Goal: Transaction & Acquisition: Purchase product/service

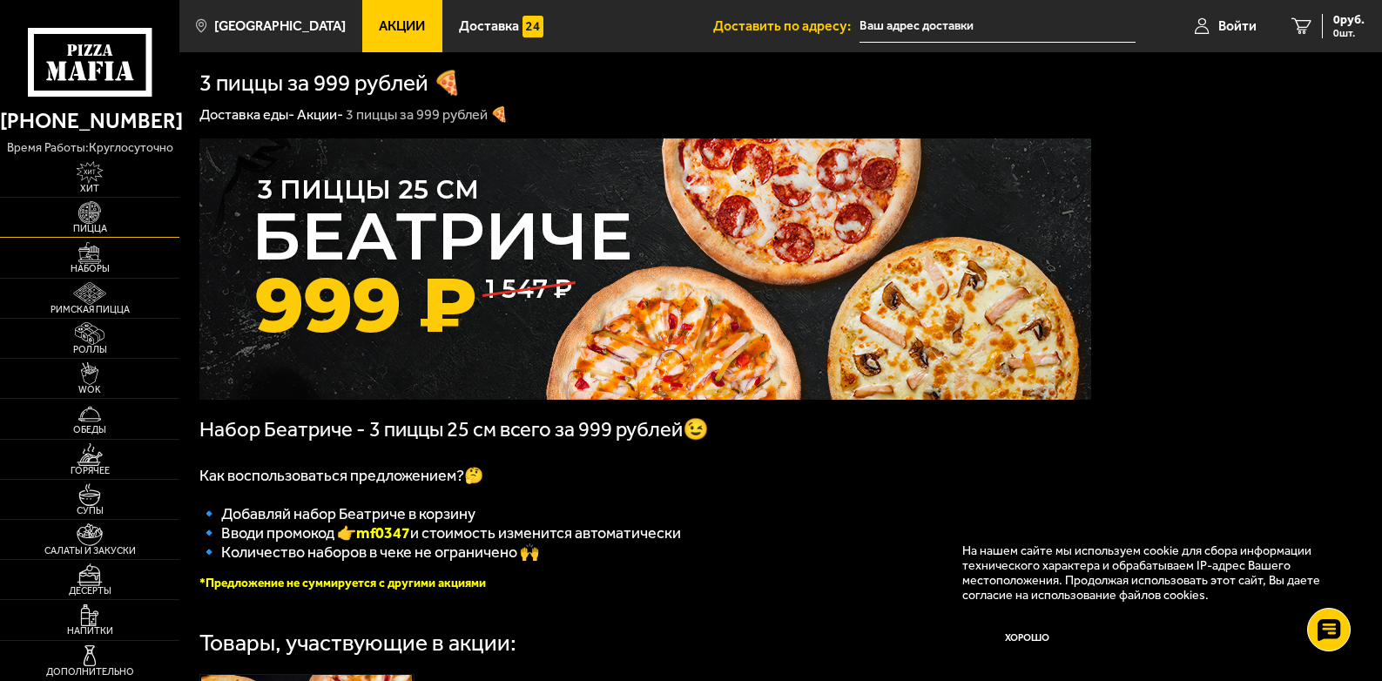
click at [100, 225] on span "Пицца" at bounding box center [89, 229] width 179 height 10
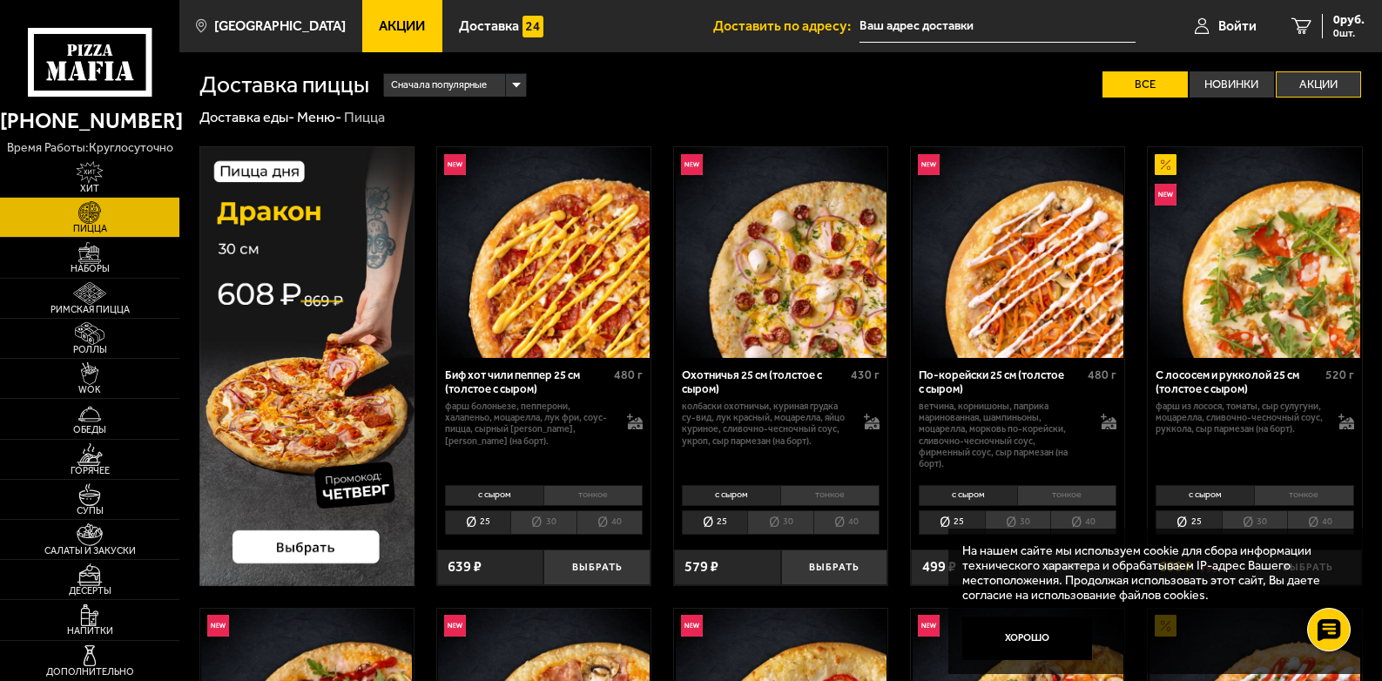
click at [1315, 91] on label "Акции" at bounding box center [1318, 83] width 85 height 25
click at [0, 0] on input "Акции" at bounding box center [0, 0] width 0 height 0
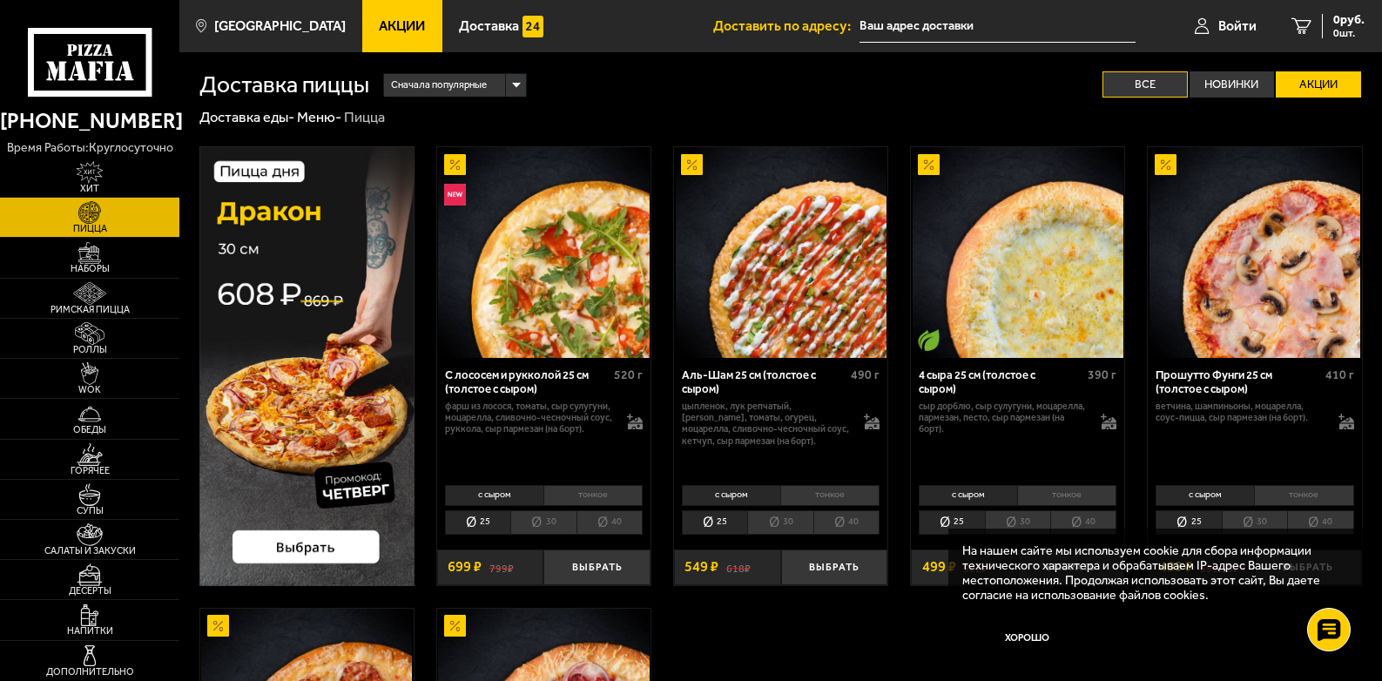
click at [1133, 82] on label "Все" at bounding box center [1144, 83] width 85 height 25
click at [0, 0] on input "Все" at bounding box center [0, 0] width 0 height 0
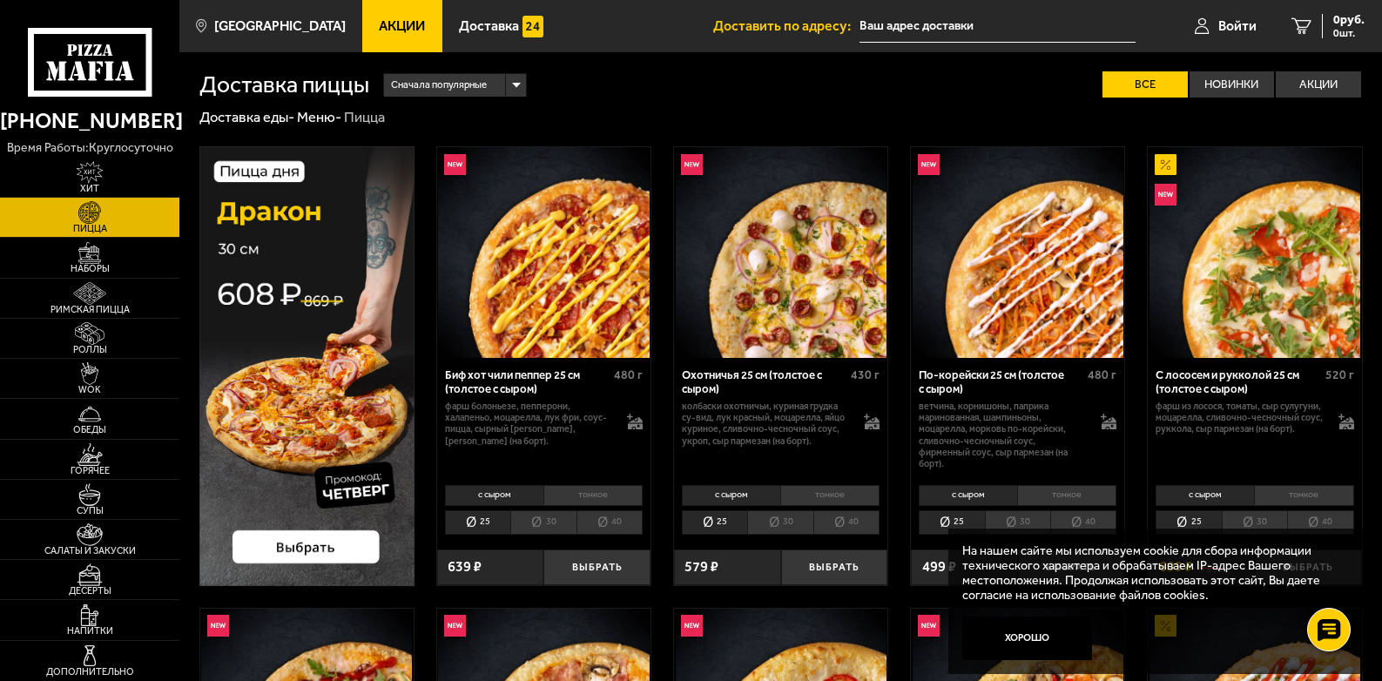
click at [345, 484] on img at bounding box center [306, 366] width 215 height 440
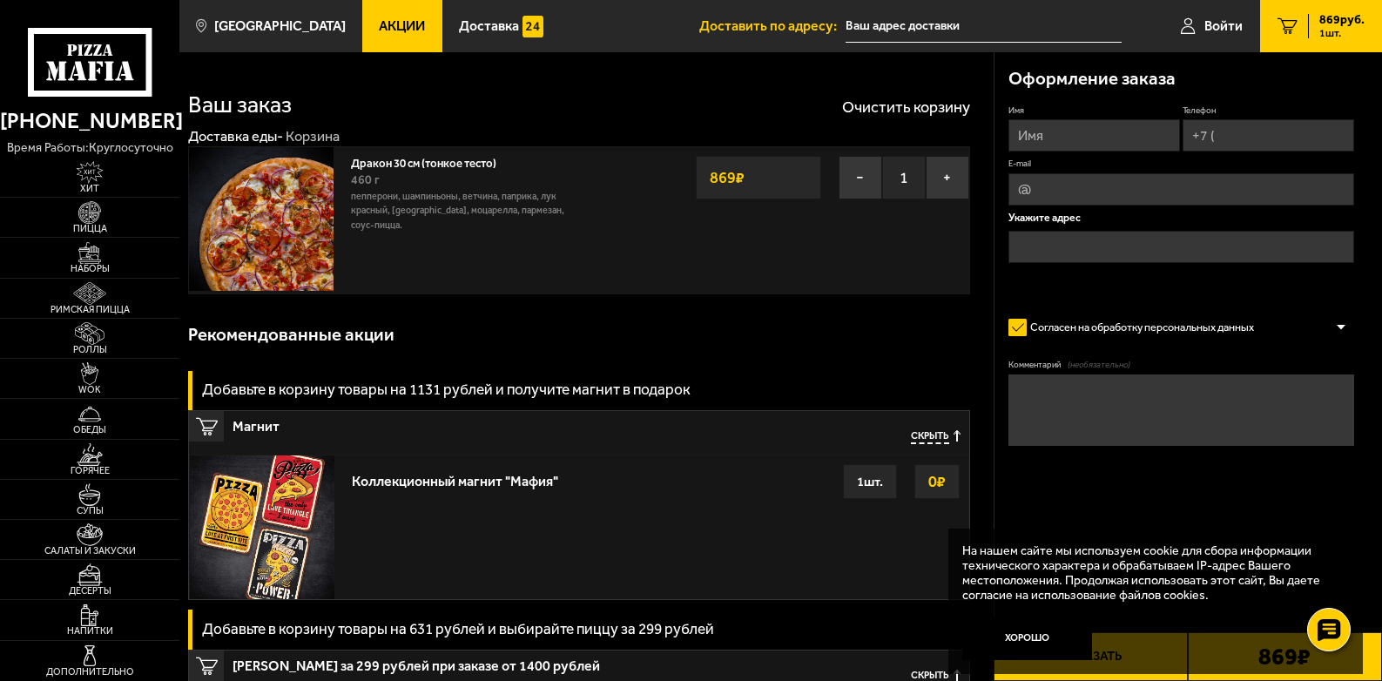
click at [913, 23] on input "text" at bounding box center [984, 26] width 276 height 32
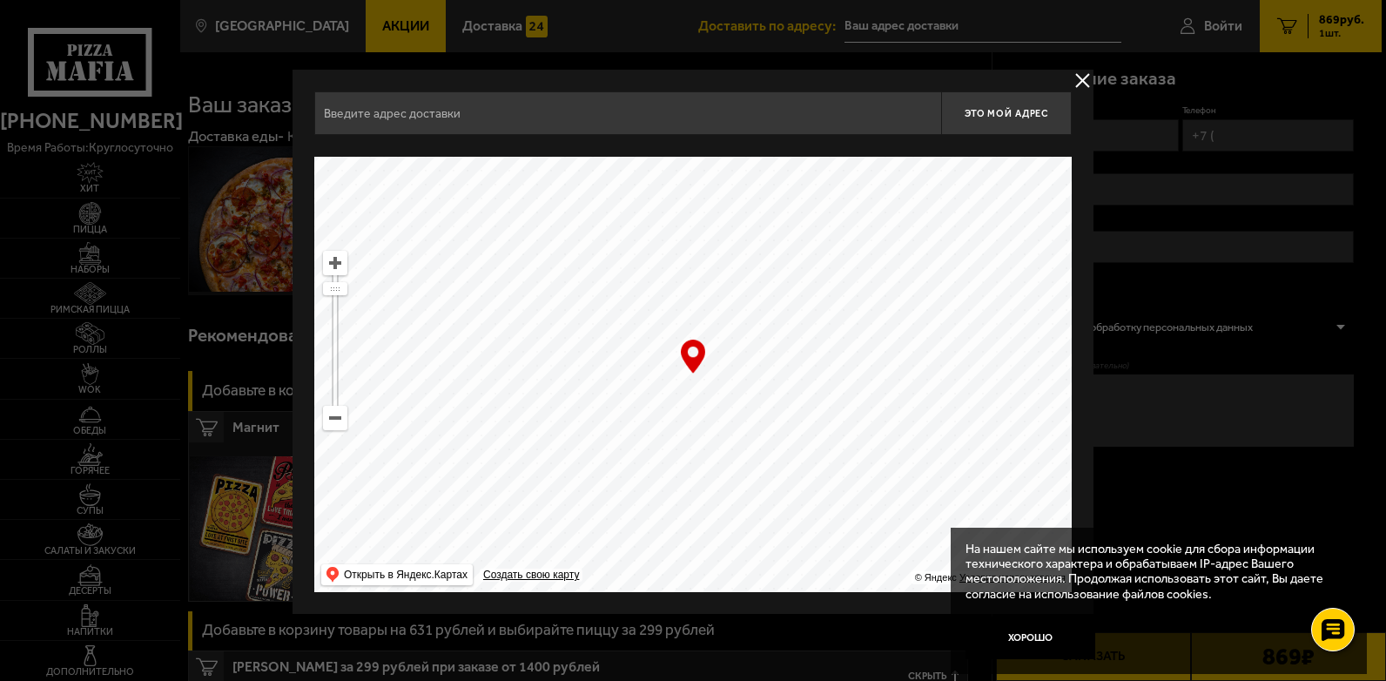
drag, startPoint x: 684, startPoint y: 292, endPoint x: 704, endPoint y: 454, distance: 163.2
click at [336, 421] on ymaps at bounding box center [335, 418] width 23 height 23
click at [337, 421] on ymaps at bounding box center [335, 418] width 23 height 23
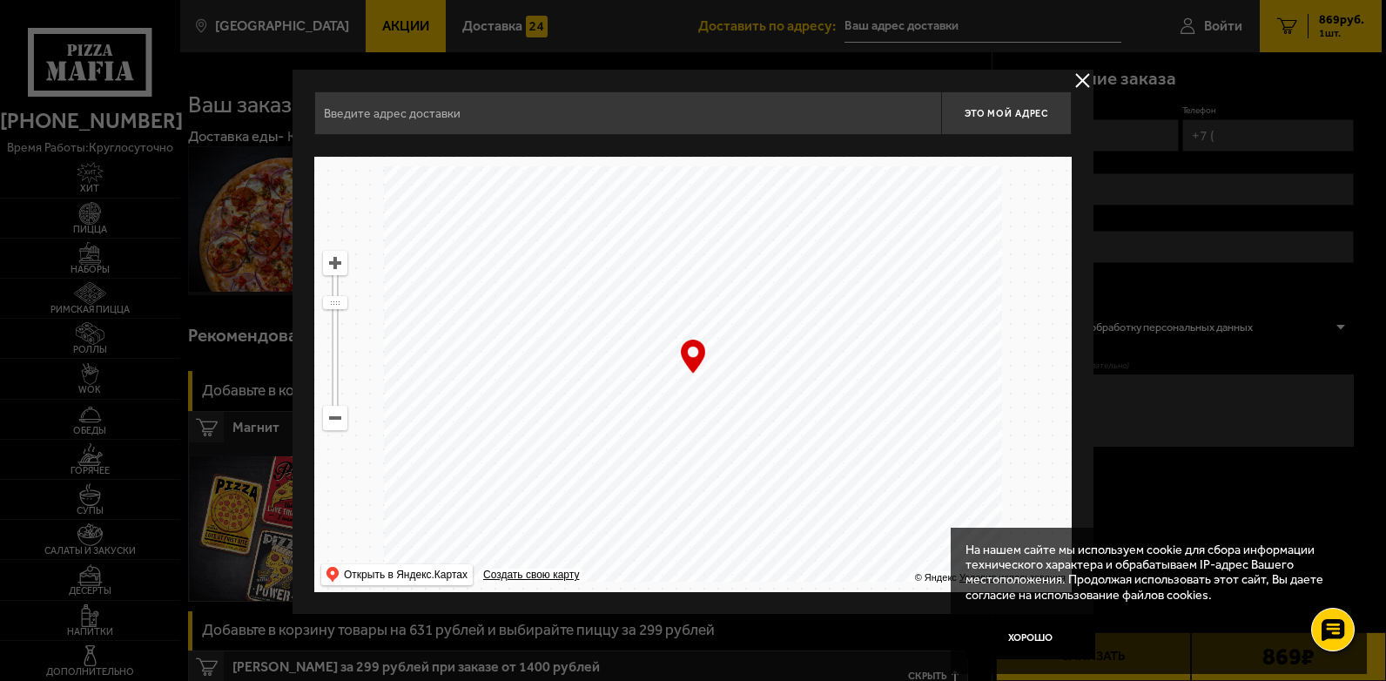
click at [337, 421] on ymaps at bounding box center [335, 418] width 23 height 23
drag, startPoint x: 567, startPoint y: 293, endPoint x: 578, endPoint y: 716, distance: 422.5
drag, startPoint x: 604, startPoint y: 279, endPoint x: 643, endPoint y: 560, distance: 284.0
click at [643, 560] on ymaps at bounding box center [693, 374] width 758 height 435
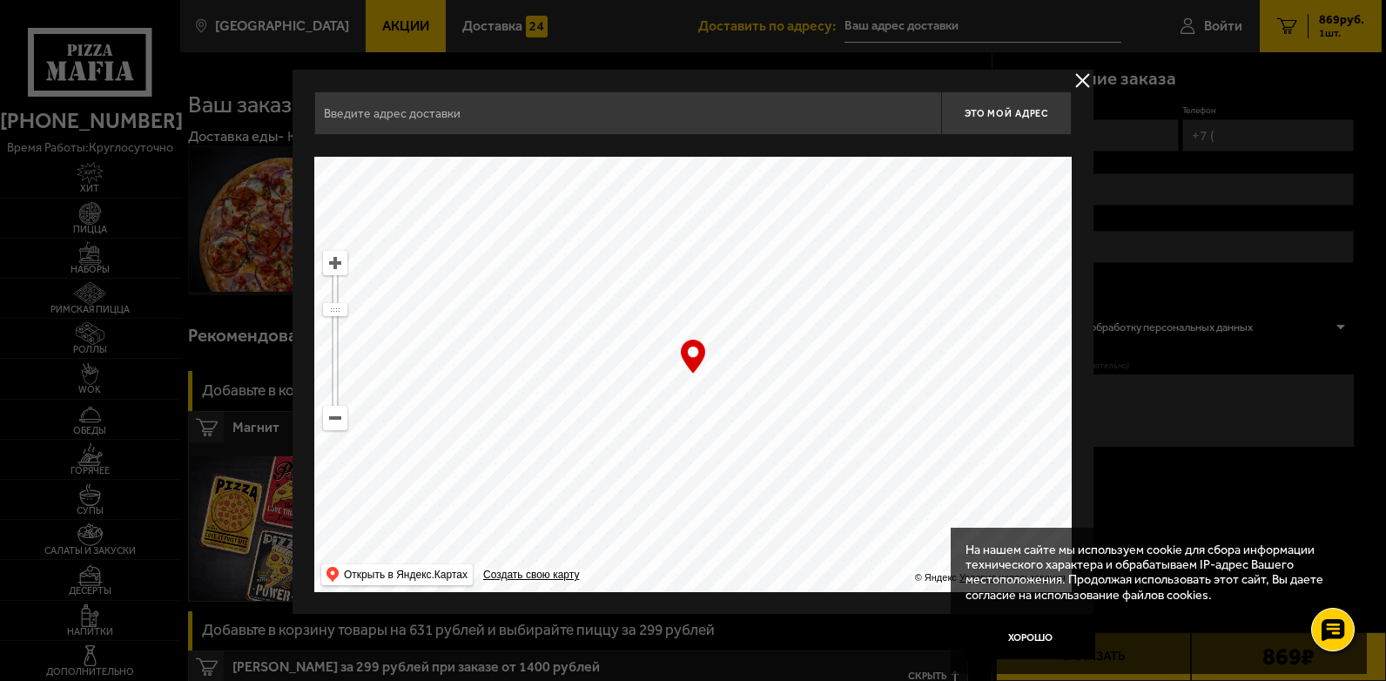
type input "Россия, Санкт-Петербург, аллея Котельникова, 4"
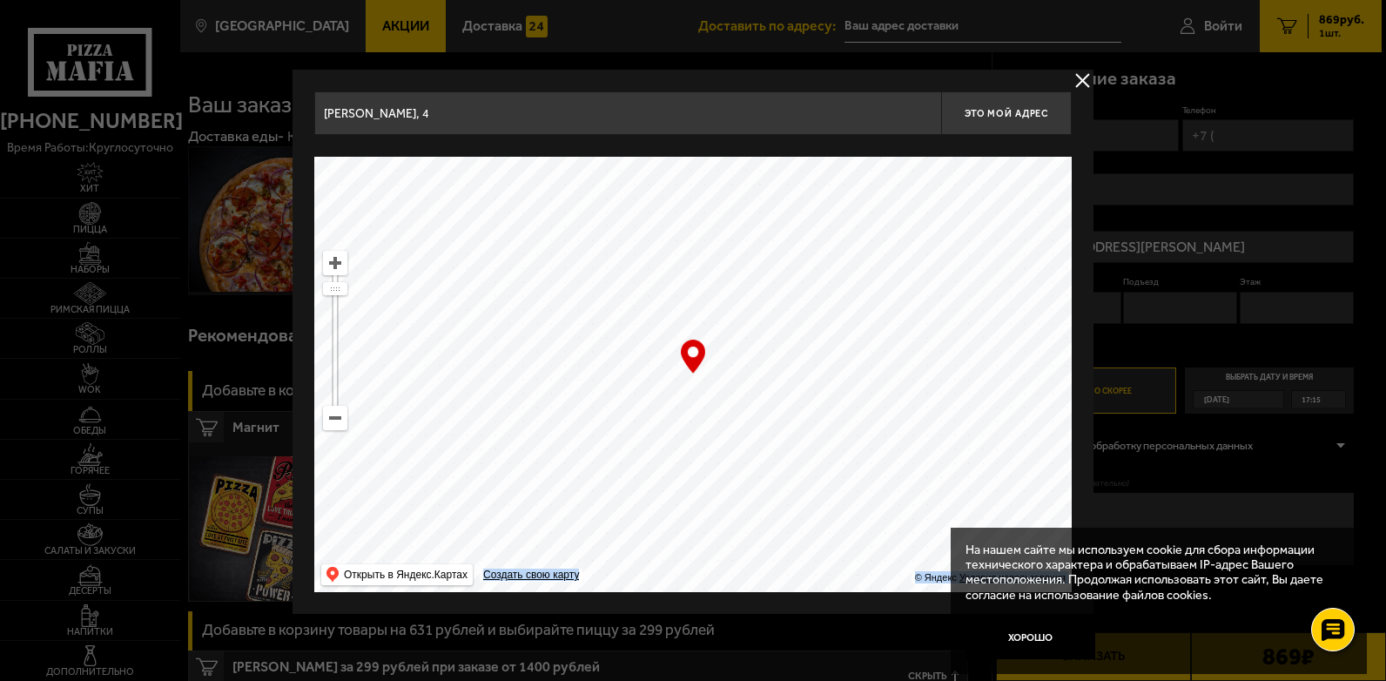
drag, startPoint x: 704, startPoint y: 360, endPoint x: 573, endPoint y: 266, distance: 161.7
click at [573, 266] on div "… © Яндекс Условия использования Открыть в Яндекс.Картах Создать свою карту" at bounding box center [693, 374] width 758 height 435
click at [482, 113] on input "аллея Котельникова, 4" at bounding box center [627, 113] width 627 height 44
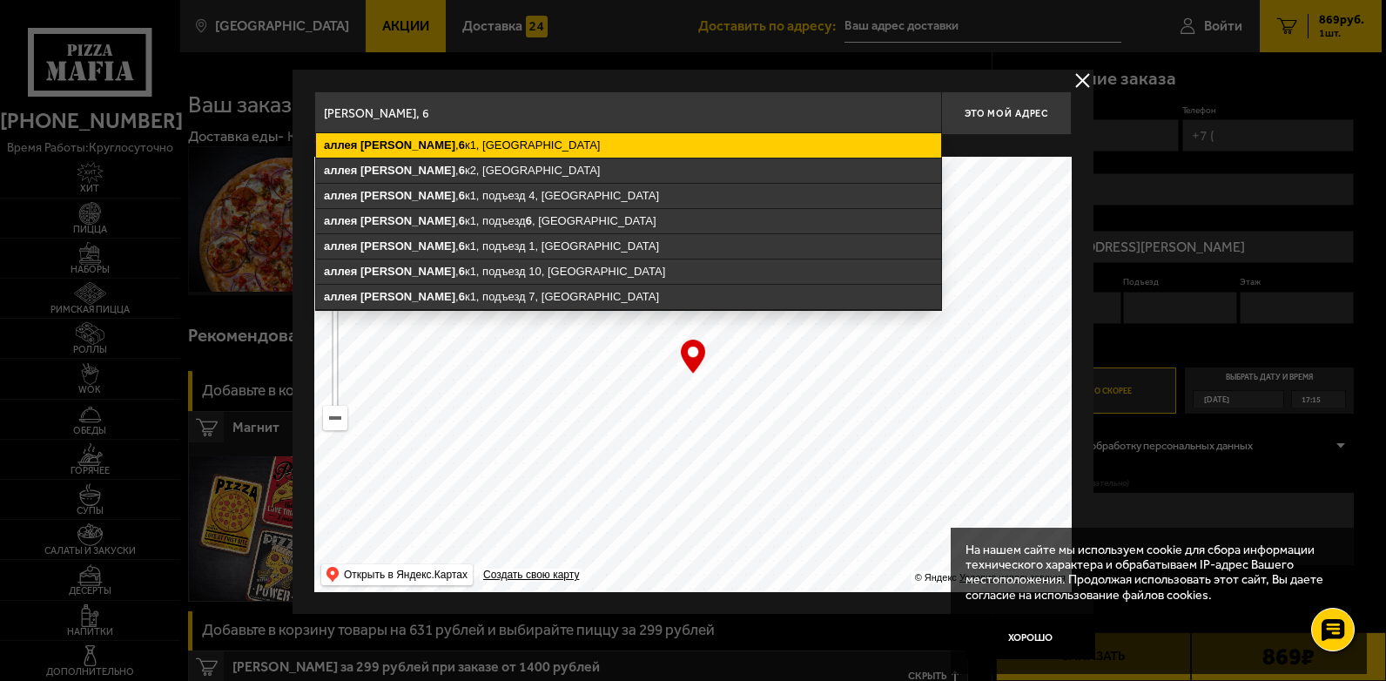
click at [483, 136] on ymaps "аллея Котельникова , 6 к1, Санкт-Петербург" at bounding box center [628, 145] width 625 height 24
type input "Санкт-Петербург, аллея Котельникова, 6к1"
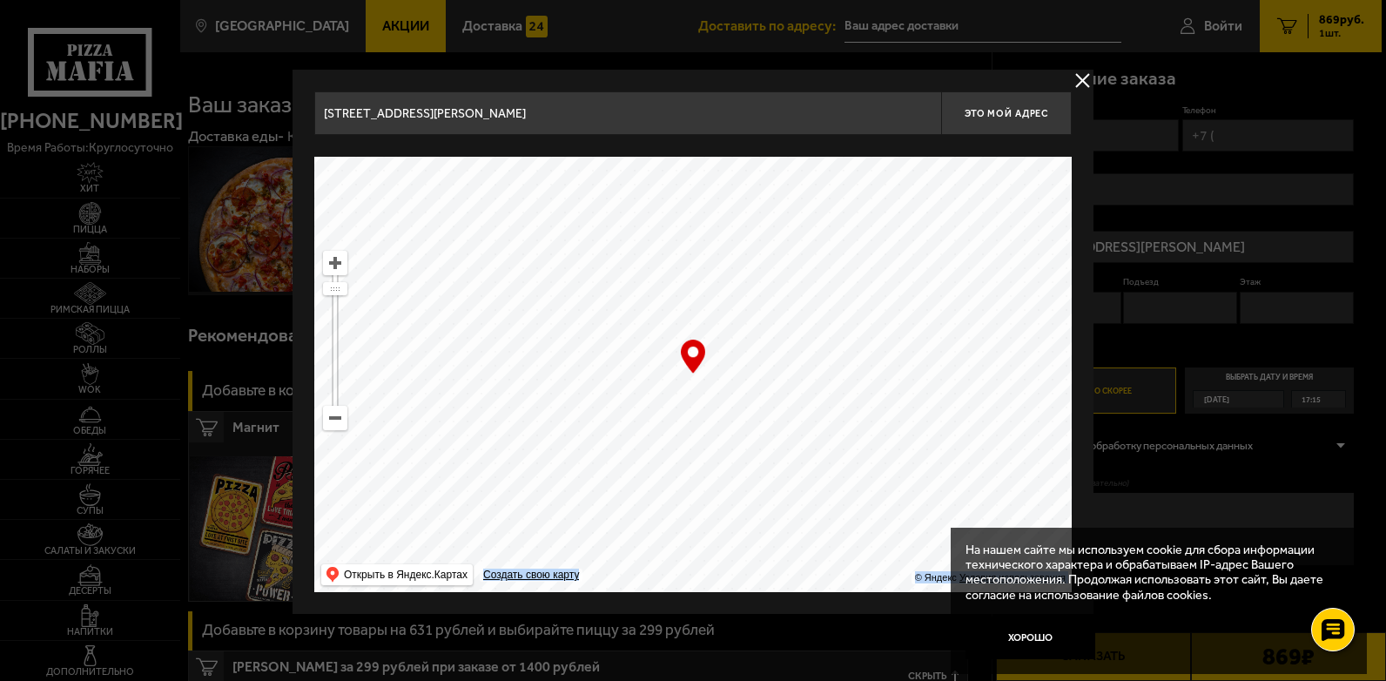
drag, startPoint x: 692, startPoint y: 354, endPoint x: 729, endPoint y: 369, distance: 39.5
click at [729, 369] on div "… © Яндекс Условия использования Открыть в Яндекс.Картах Создать свою карту" at bounding box center [693, 374] width 758 height 435
drag, startPoint x: 729, startPoint y: 369, endPoint x: 622, endPoint y: 396, distance: 110.5
click at [622, 396] on ymaps at bounding box center [693, 374] width 758 height 435
type input "Россия, Санкт-Петербург, аллея Котельникова, 6к1"
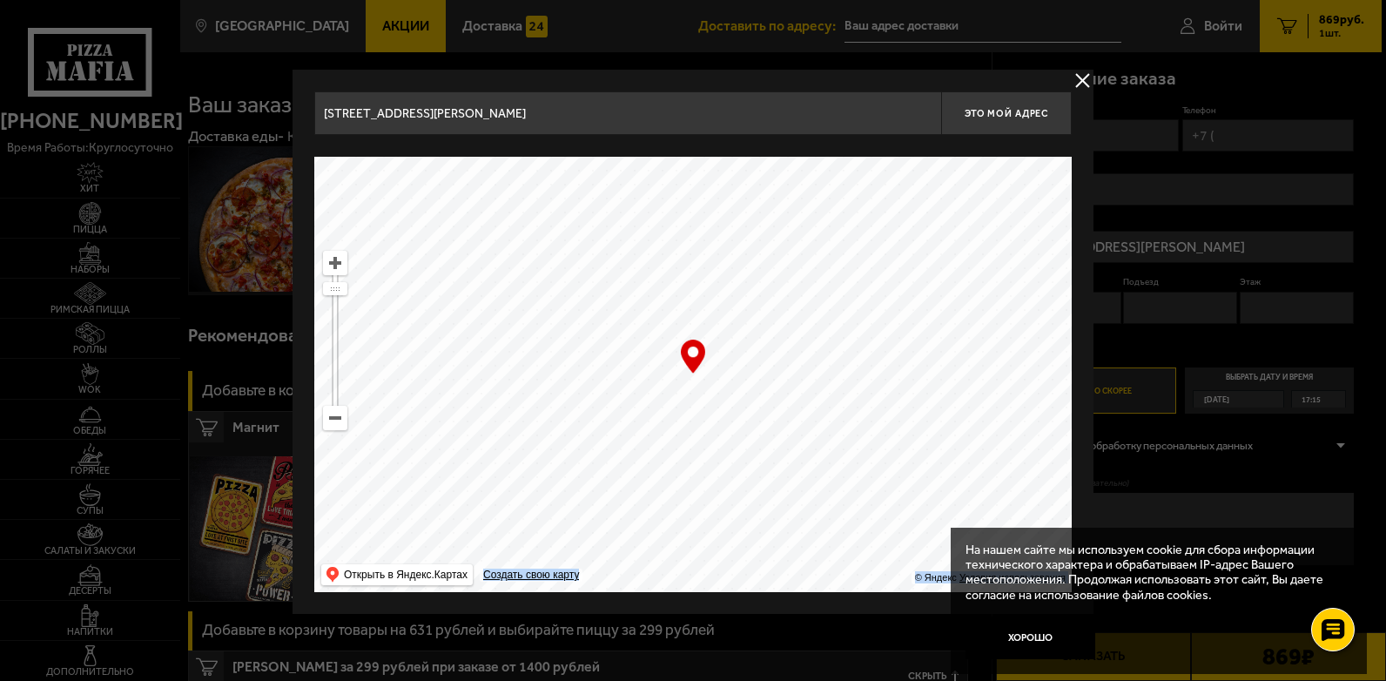
type input "аллея Котельникова, 6к1"
click at [1008, 115] on span "Это мой адрес" at bounding box center [1007, 113] width 84 height 11
type input "аллея Котельникова, 6к1"
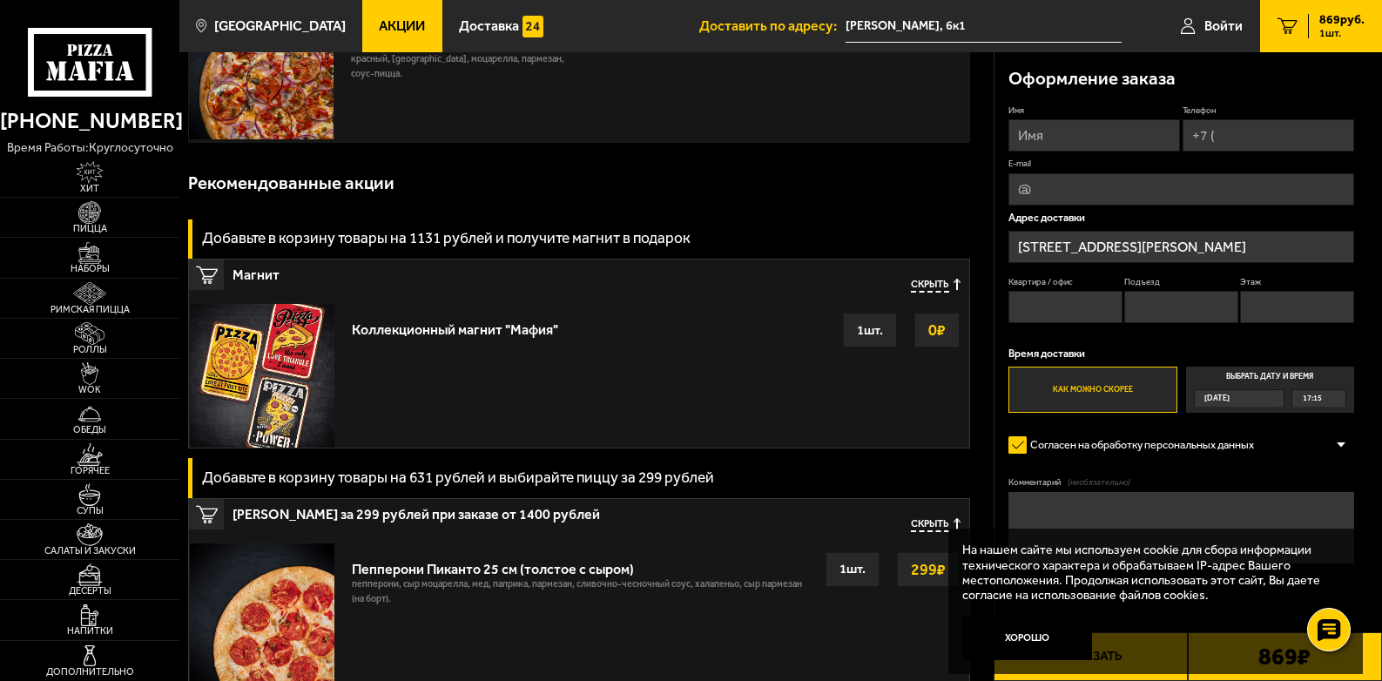
scroll to position [174, 0]
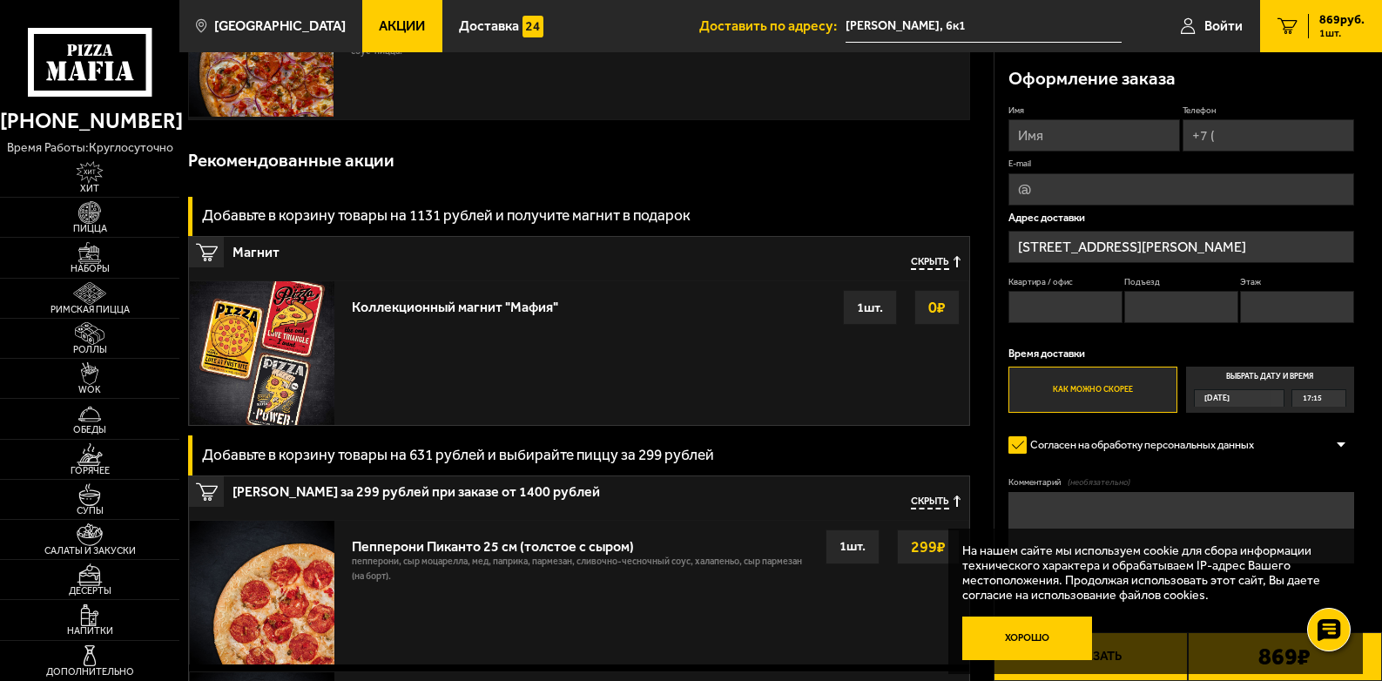
click at [1021, 637] on button "Хорошо" at bounding box center [1027, 639] width 130 height 44
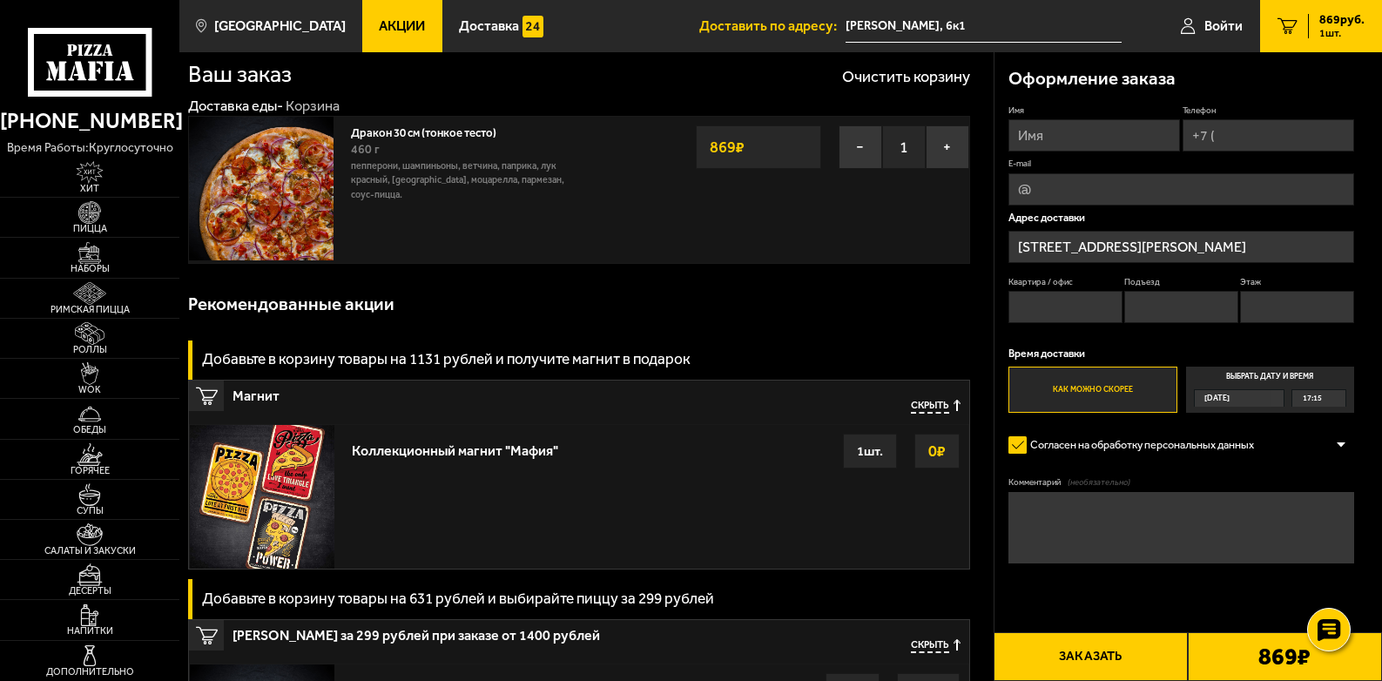
scroll to position [0, 0]
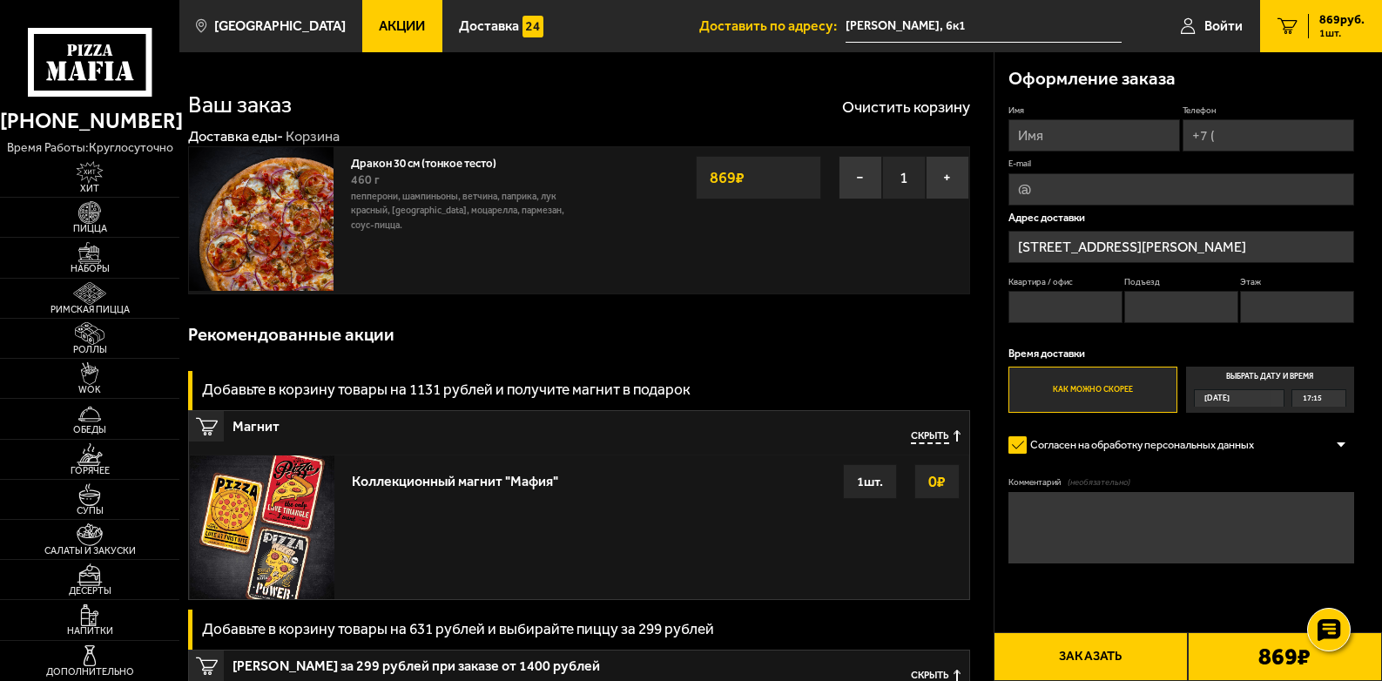
click at [91, 61] on icon at bounding box center [90, 62] width 125 height 69
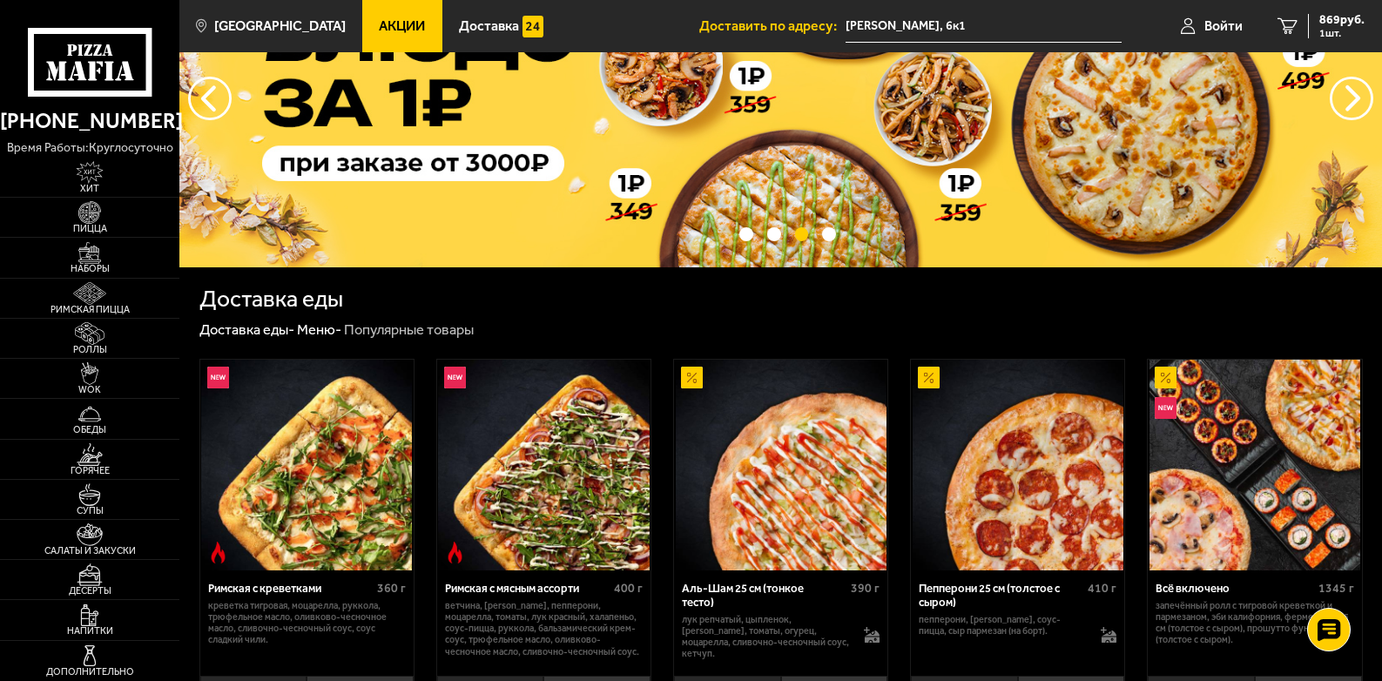
scroll to position [87, 0]
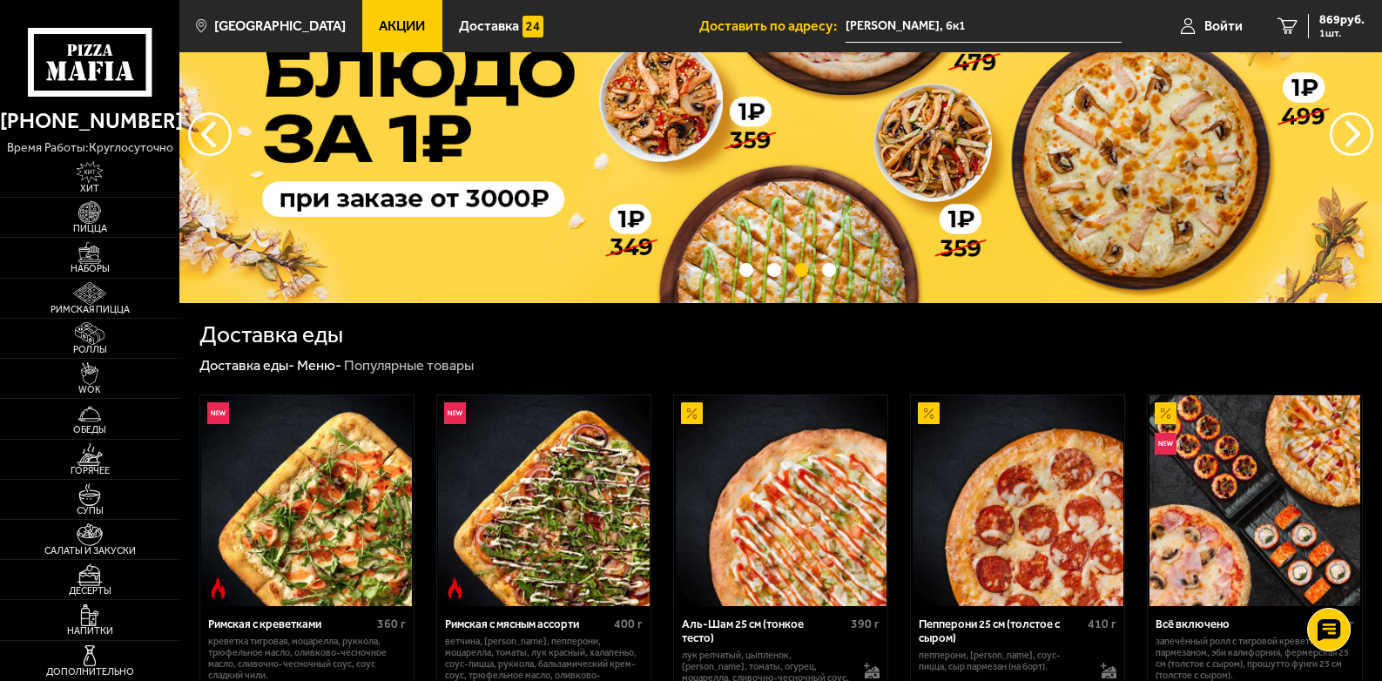
click at [108, 75] on use at bounding box center [108, 70] width 9 height 19
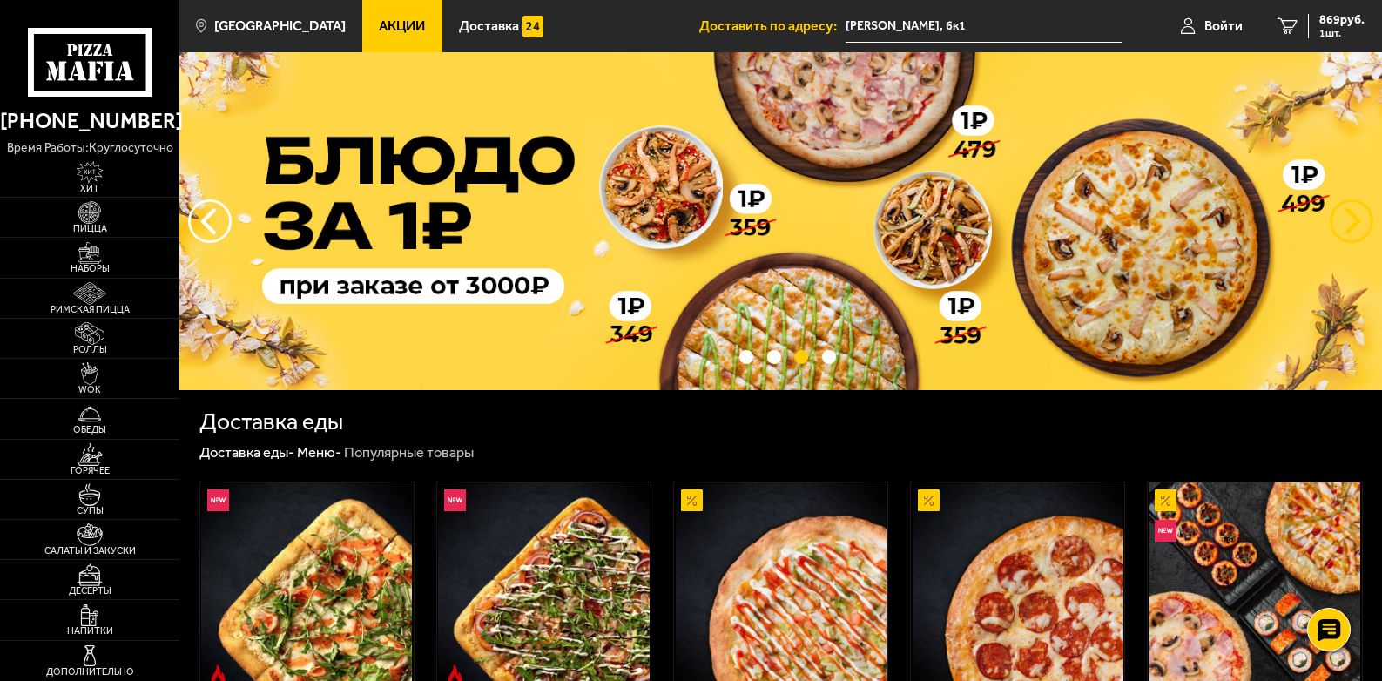
click at [1365, 224] on button "предыдущий" at bounding box center [1352, 221] width 44 height 44
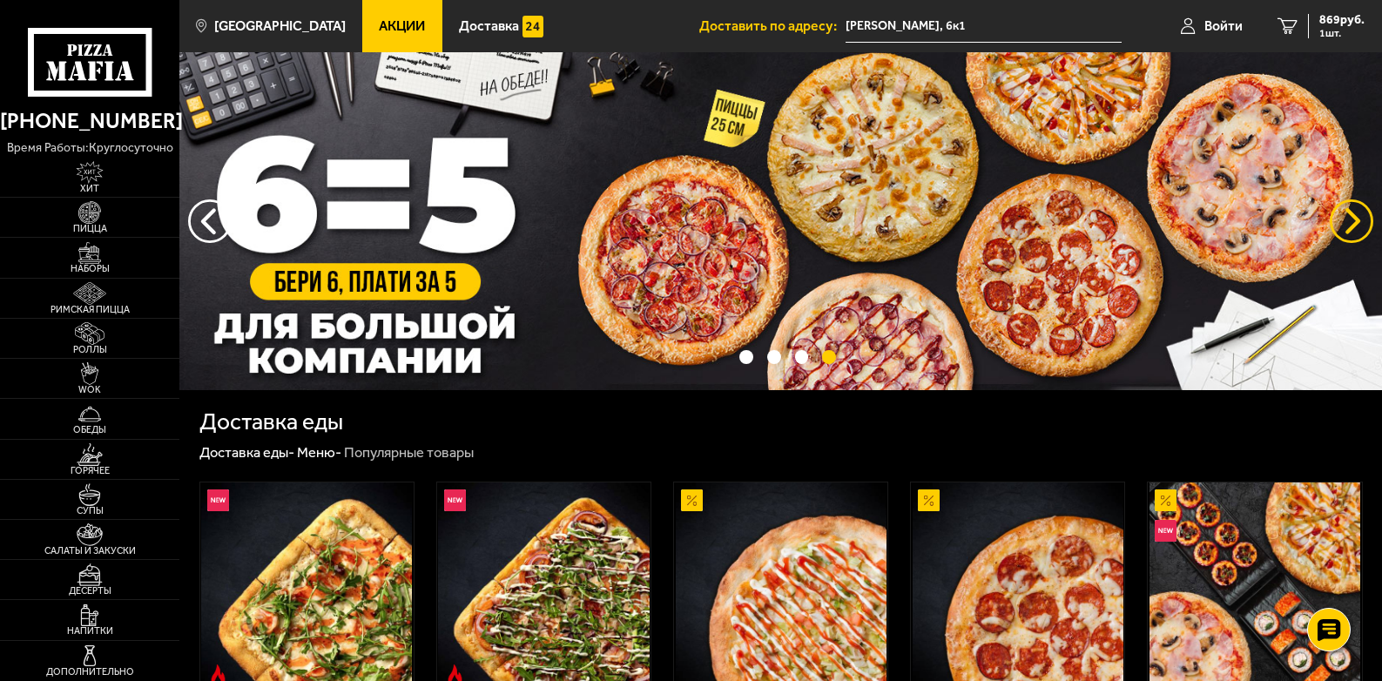
click at [1364, 224] on button "предыдущий" at bounding box center [1352, 221] width 44 height 44
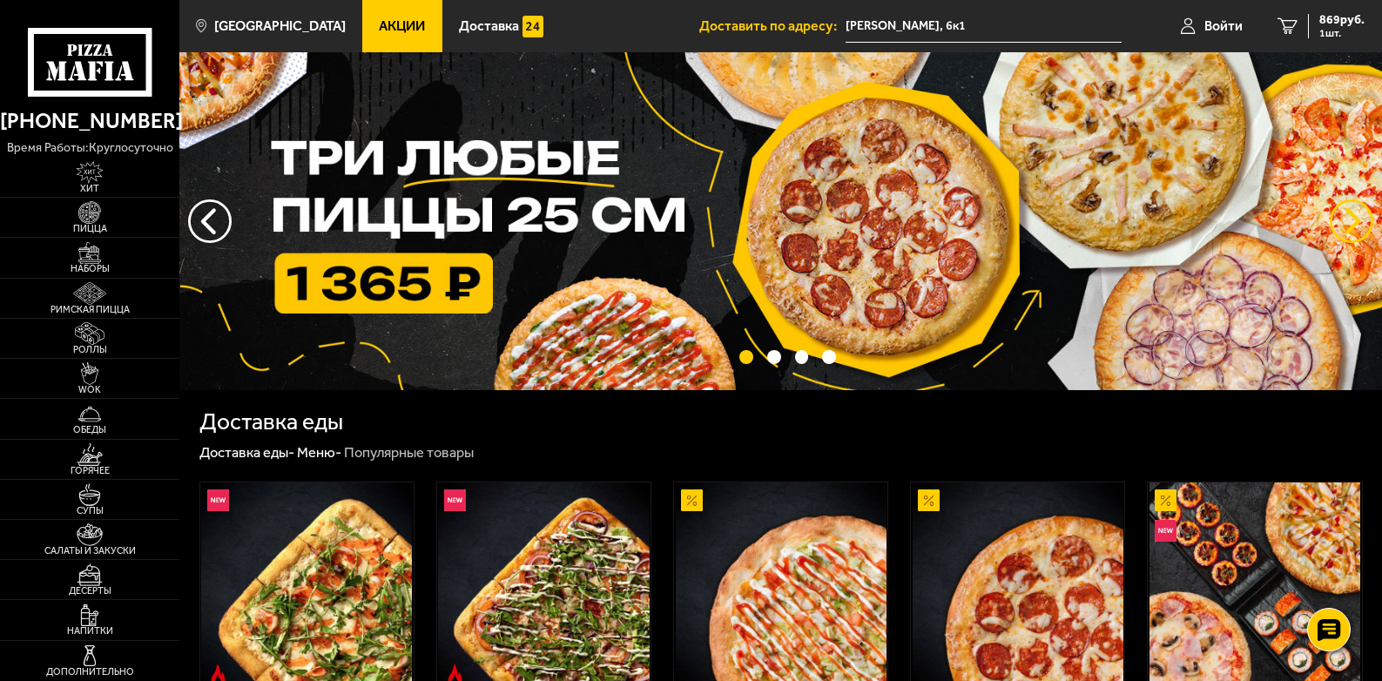
click at [1364, 224] on button "предыдущий" at bounding box center [1352, 221] width 44 height 44
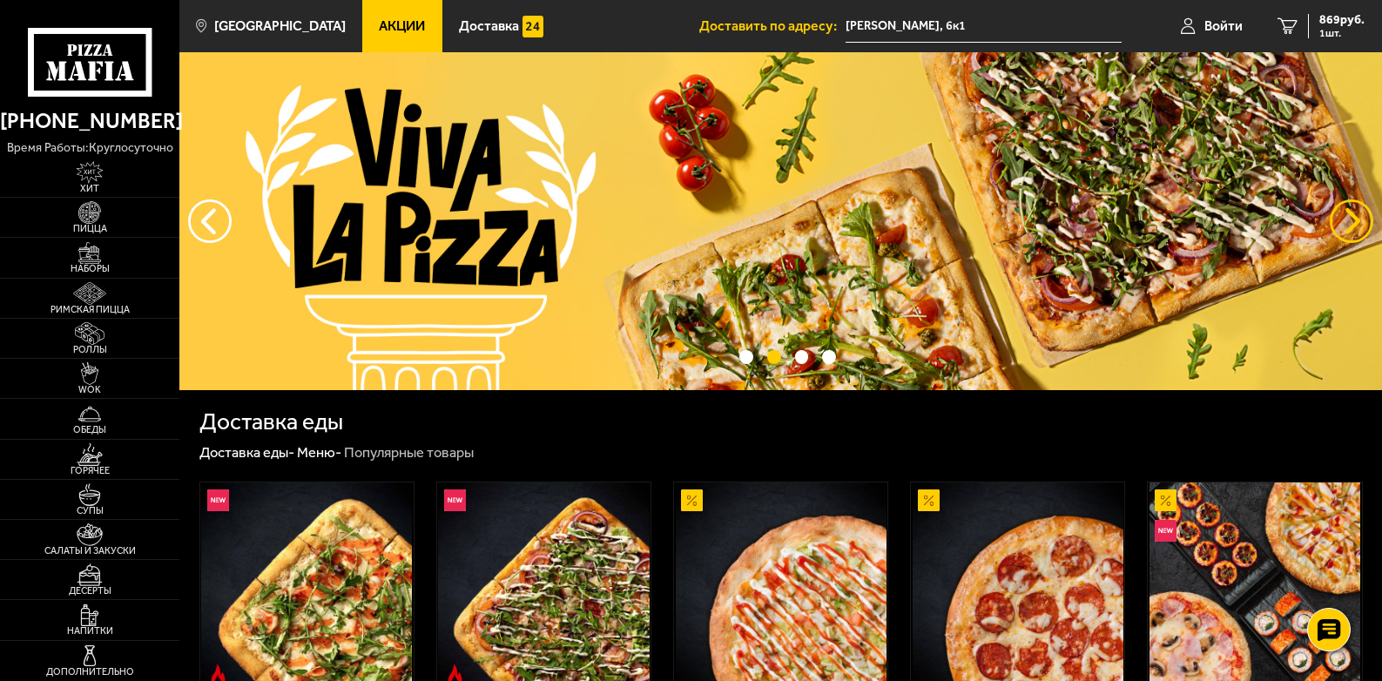
click at [1364, 224] on button "предыдущий" at bounding box center [1352, 221] width 44 height 44
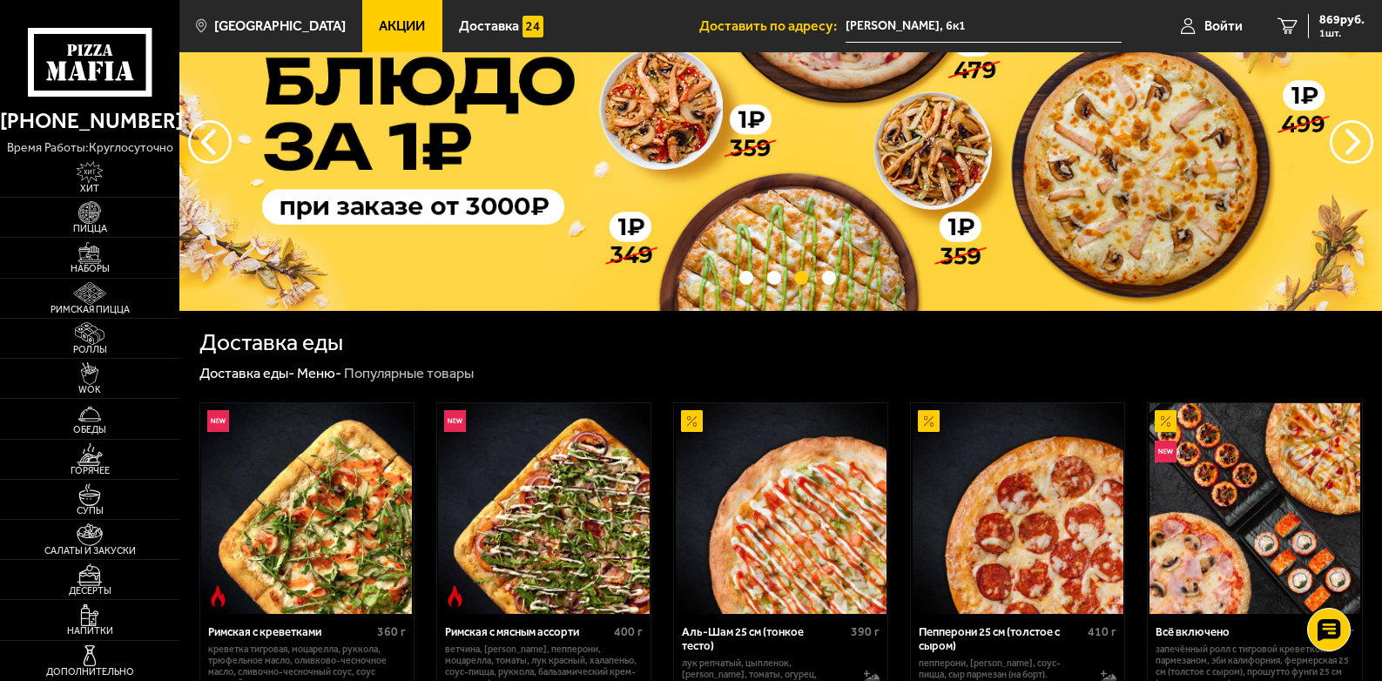
scroll to position [435, 0]
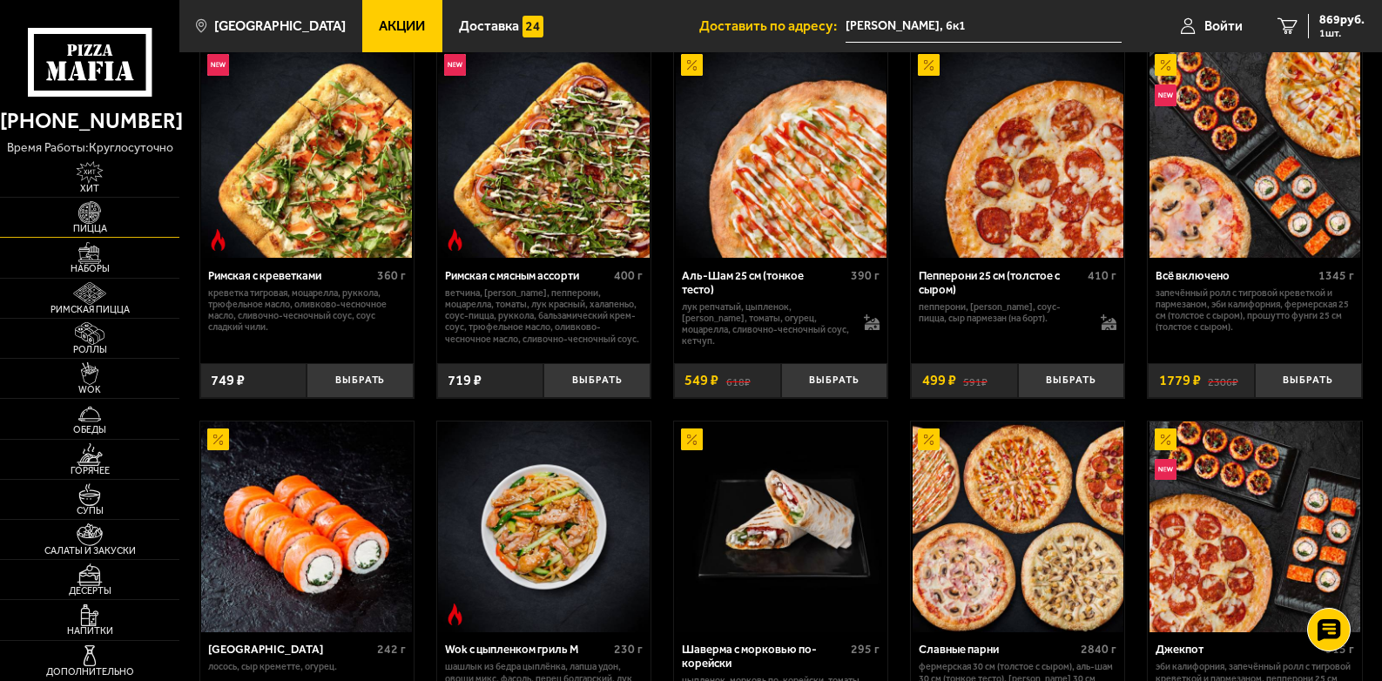
click at [95, 223] on img at bounding box center [89, 212] width 55 height 23
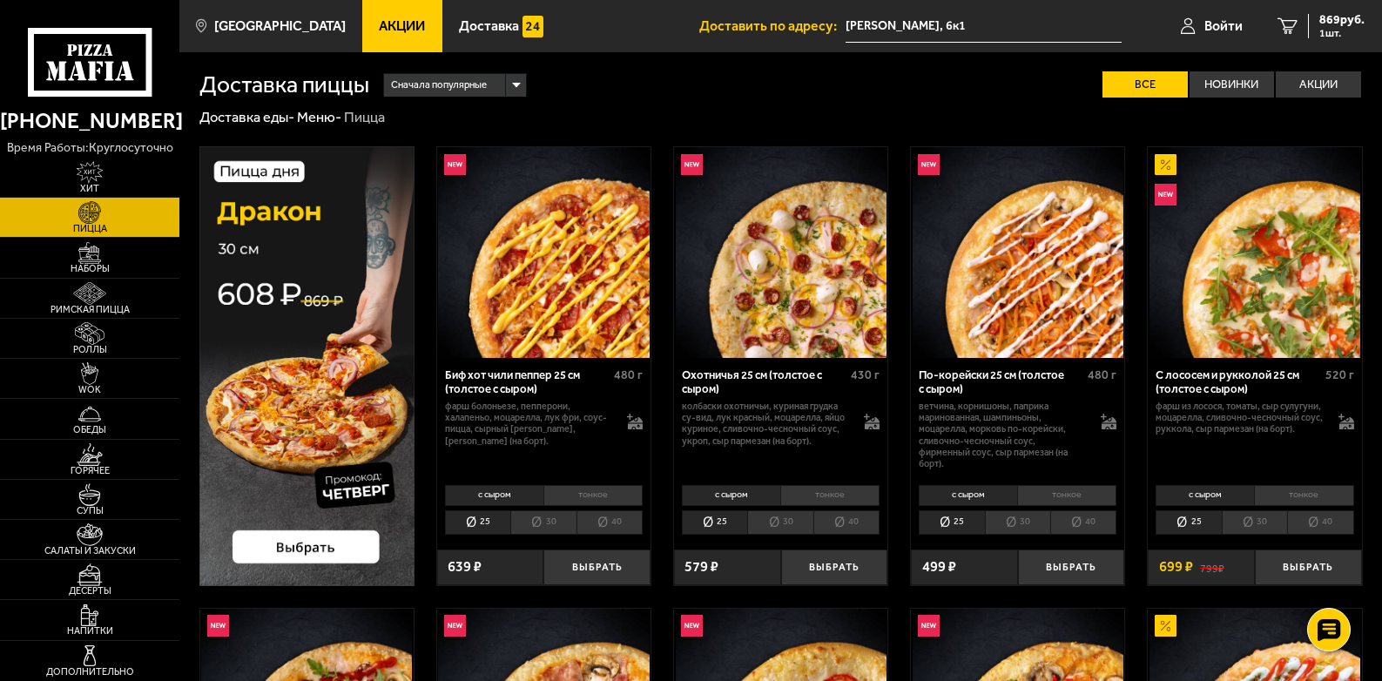
click at [347, 482] on img at bounding box center [306, 366] width 215 height 440
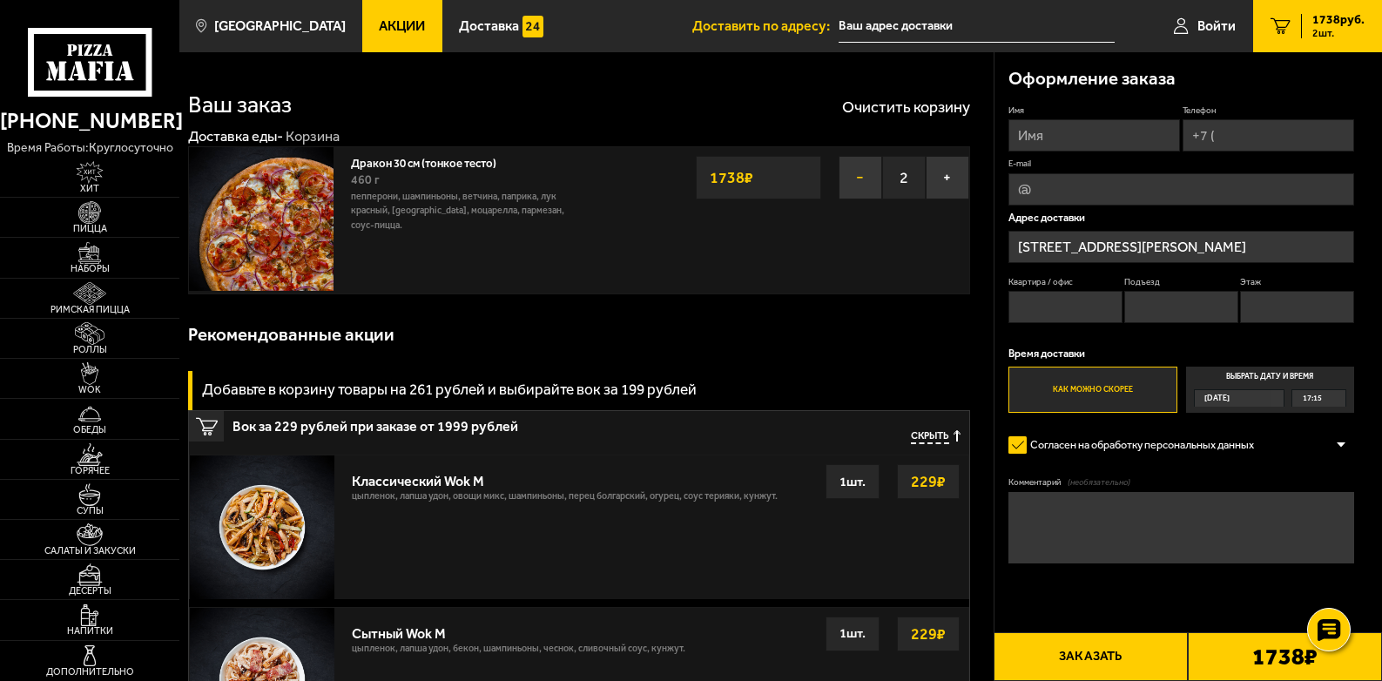
click at [855, 176] on button "−" at bounding box center [861, 178] width 44 height 44
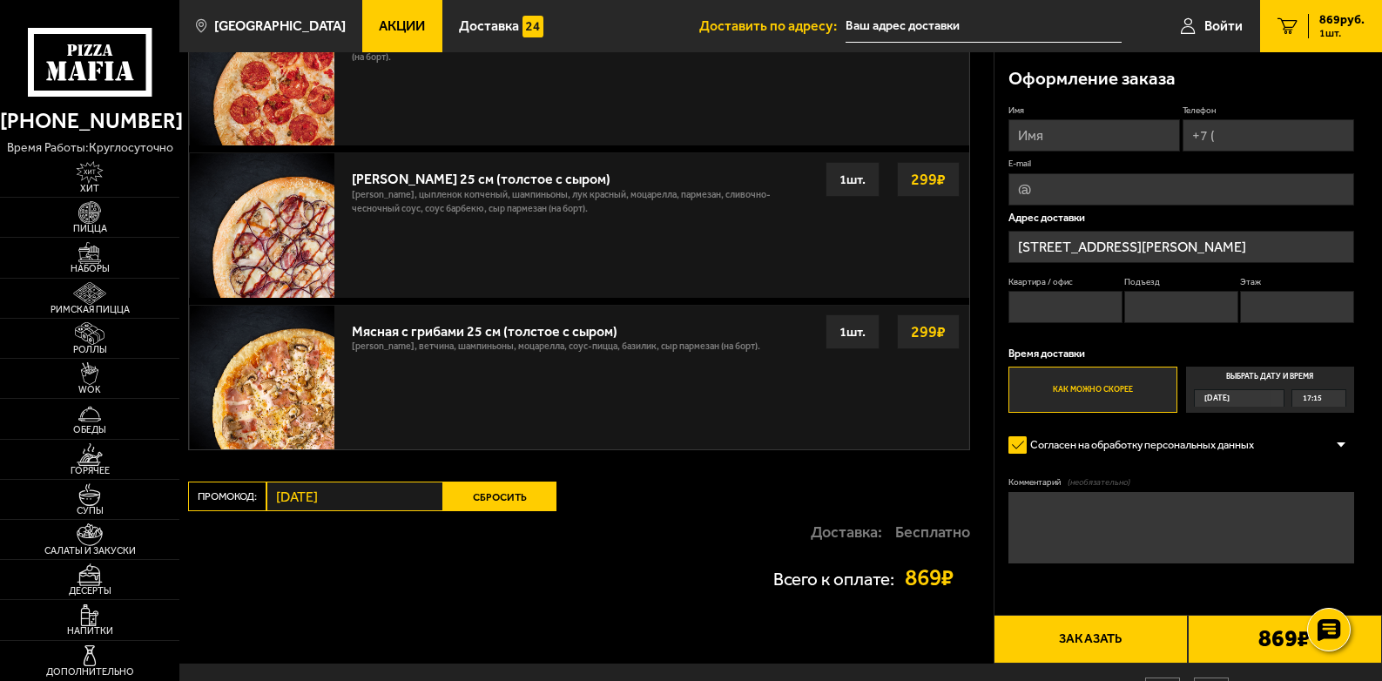
scroll to position [697, 0]
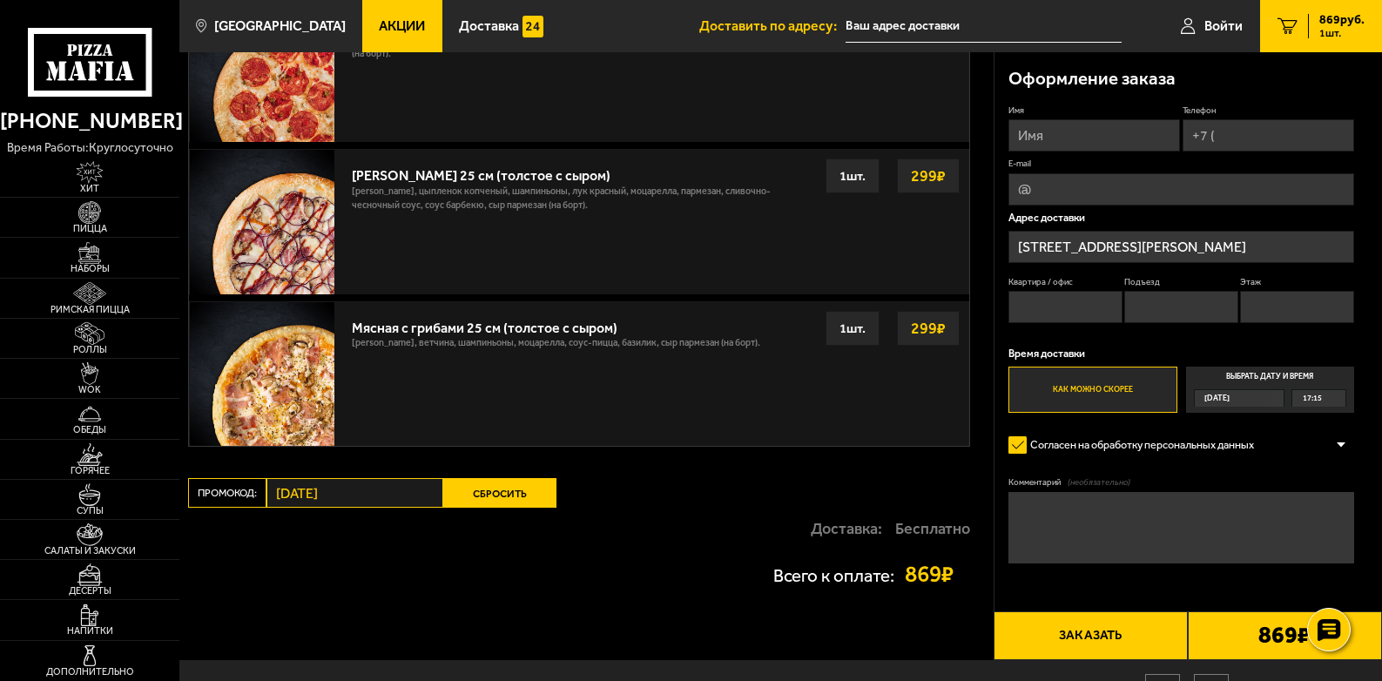
click at [489, 493] on button "Сбросить" at bounding box center [499, 493] width 113 height 30
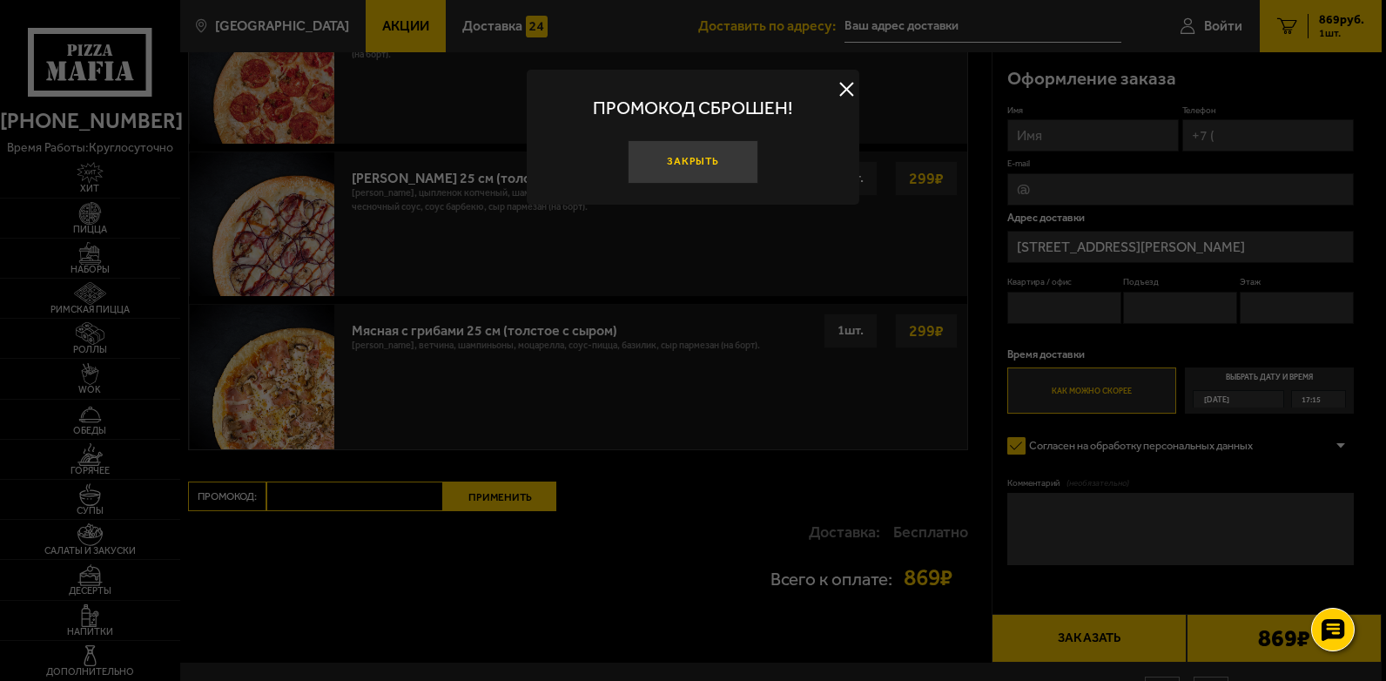
click at [706, 161] on button "Закрыть" at bounding box center [693, 162] width 130 height 44
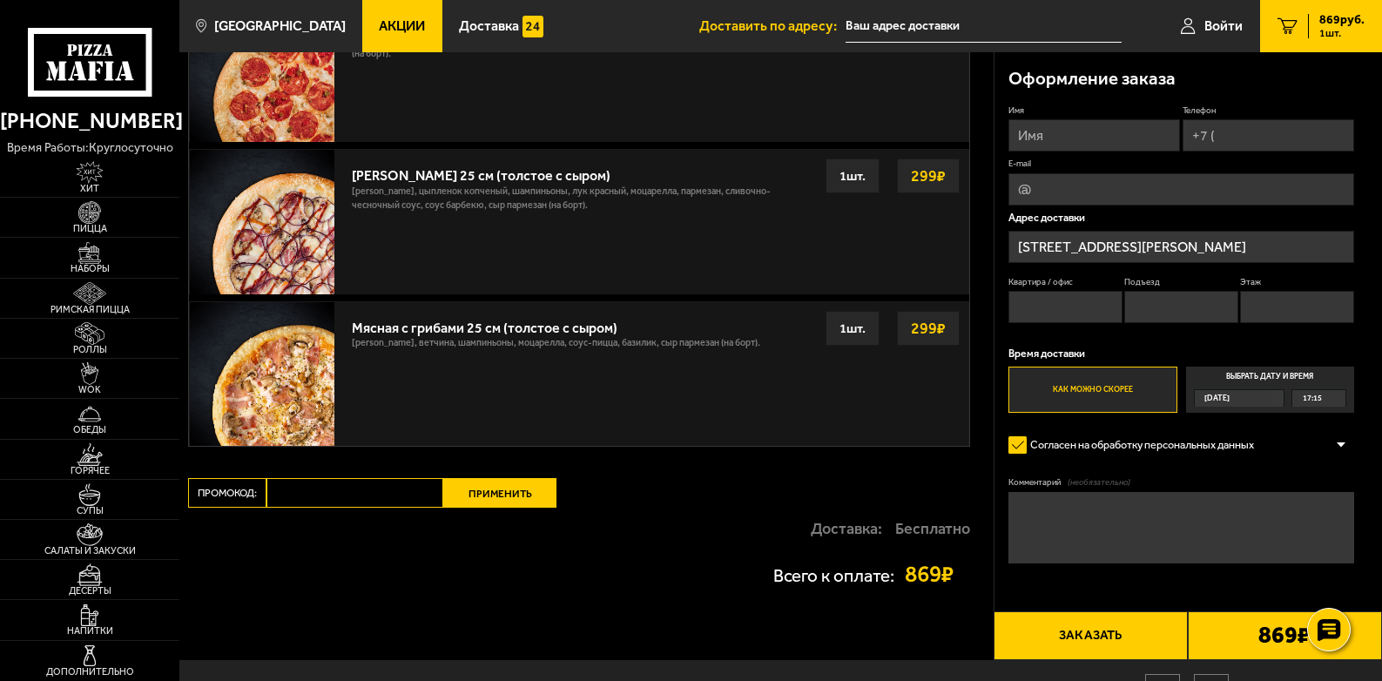
click at [391, 492] on input "Промокод:" at bounding box center [354, 493] width 177 height 30
type input "четверг"
click at [519, 489] on button "Применить" at bounding box center [499, 493] width 113 height 30
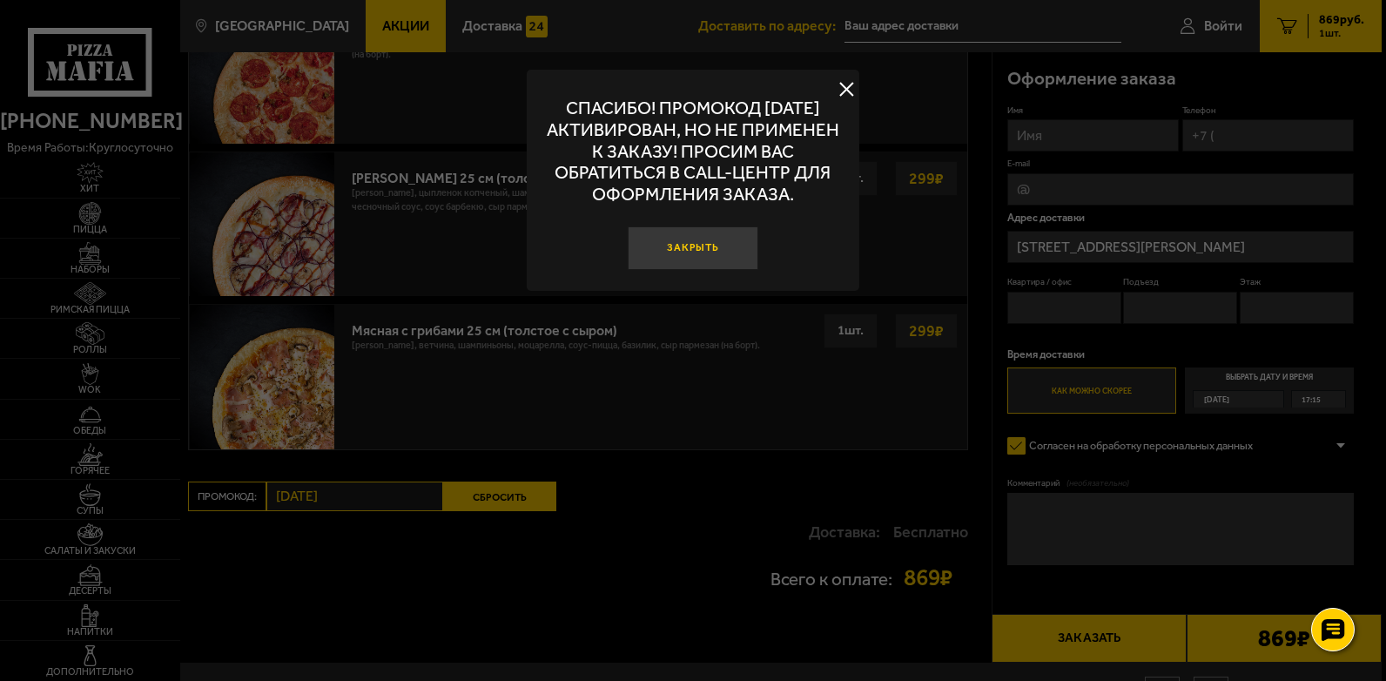
click at [693, 244] on button "Закрыть" at bounding box center [693, 248] width 130 height 44
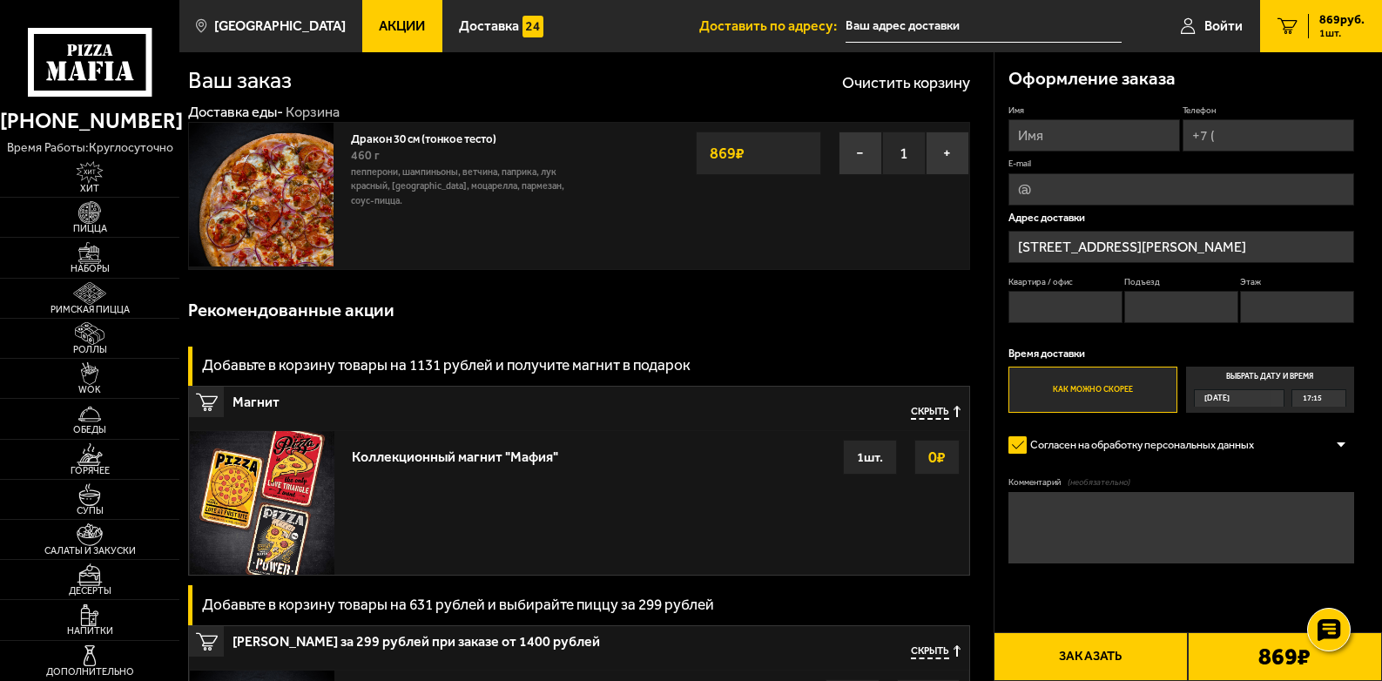
scroll to position [0, 0]
